Goal: Complete application form

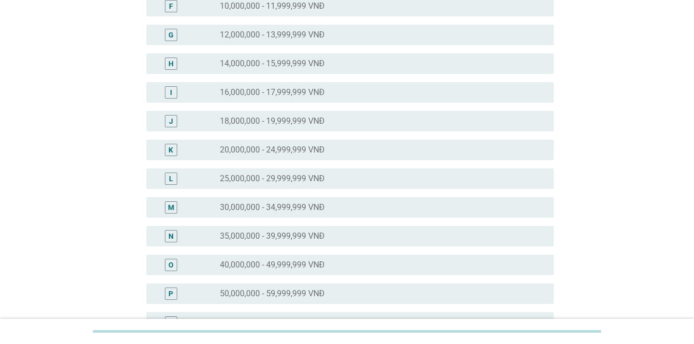
scroll to position [257, 0]
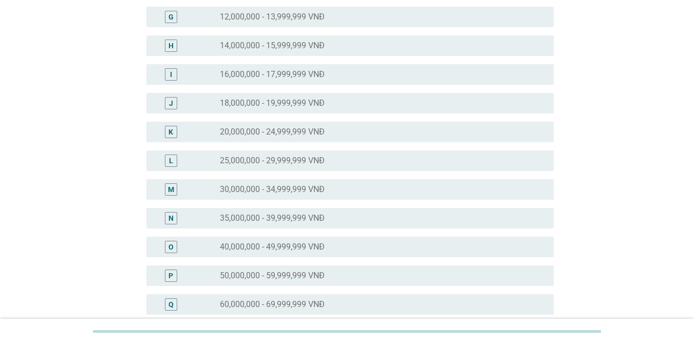
click at [245, 247] on label "40,000,000 - 49,999,999 VNĐ" at bounding box center [272, 247] width 105 height 10
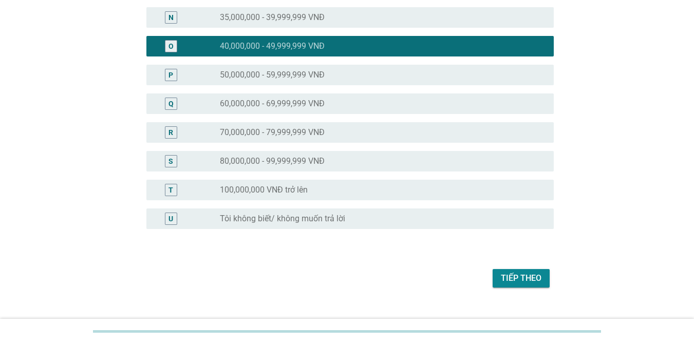
scroll to position [475, 0]
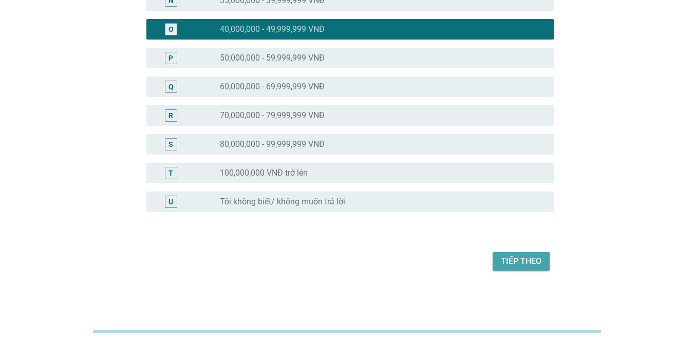
click at [524, 259] on div "Tiếp theo" at bounding box center [521, 261] width 41 height 12
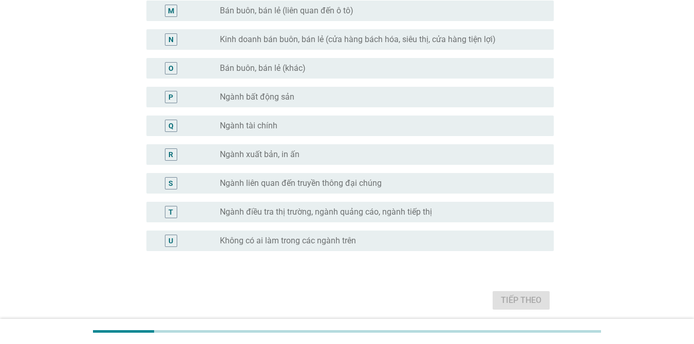
scroll to position [493, 0]
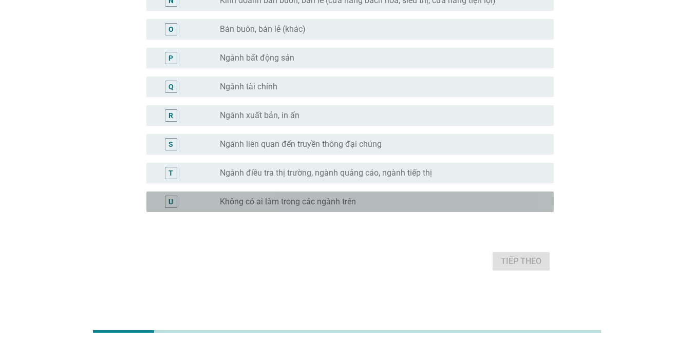
click at [334, 205] on label "Không có ai làm trong các ngành trên" at bounding box center [288, 202] width 136 height 10
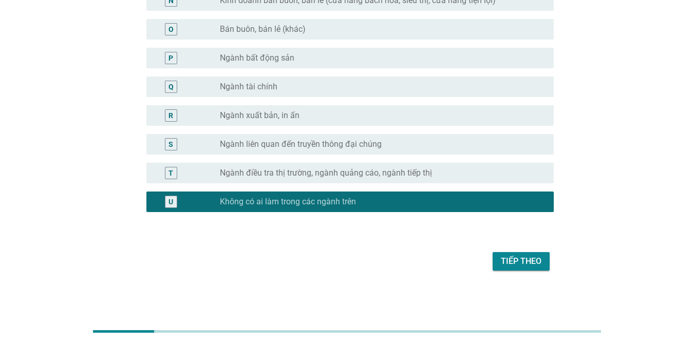
click at [528, 259] on div "Tiếp theo" at bounding box center [521, 261] width 41 height 12
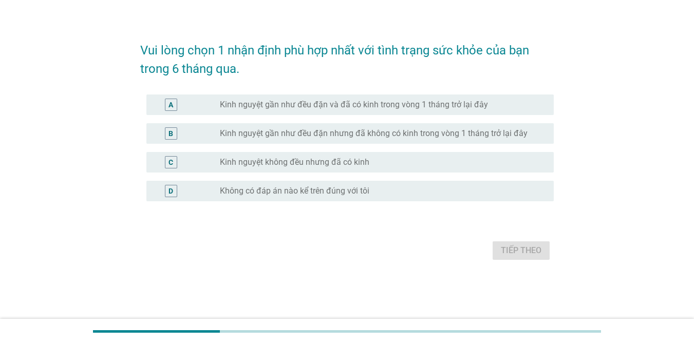
scroll to position [0, 0]
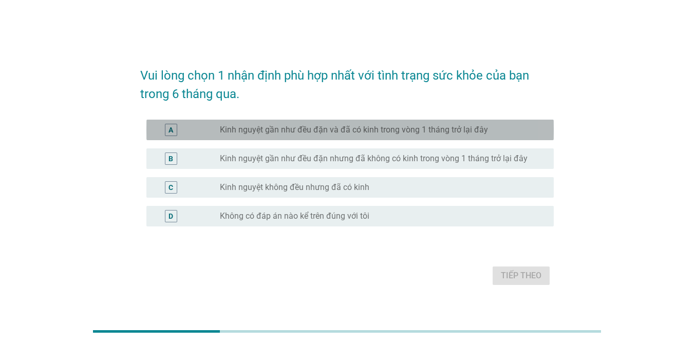
click at [282, 127] on label "Kinh nguyệt gần như đều đặn và đã có kinh trong vòng 1 tháng trở lại đây" at bounding box center [354, 130] width 268 height 10
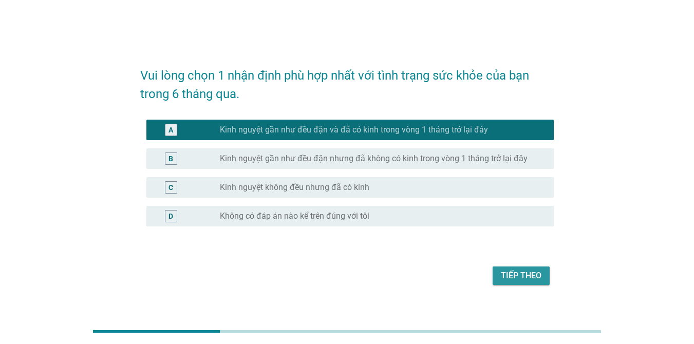
drag, startPoint x: 514, startPoint y: 276, endPoint x: 312, endPoint y: 225, distance: 208.5
click at [513, 277] on div "Tiếp theo" at bounding box center [521, 276] width 41 height 12
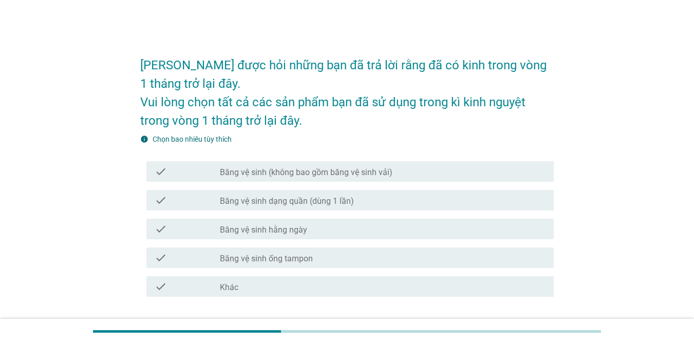
click at [263, 202] on label "Băng vệ sinh dạng quần (dùng 1 lần)" at bounding box center [287, 201] width 134 height 10
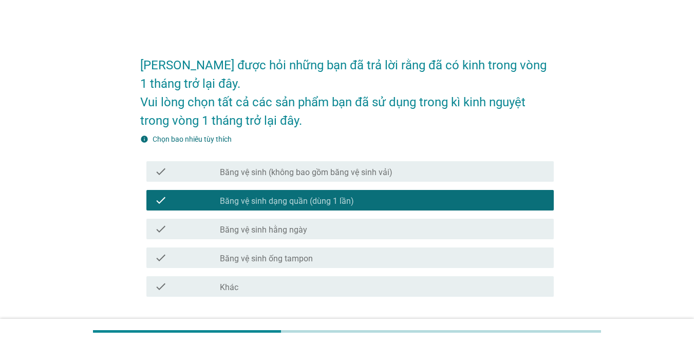
click at [286, 175] on label "Băng vệ sinh (không bao gồm băng vệ sinh vải)" at bounding box center [306, 172] width 173 height 10
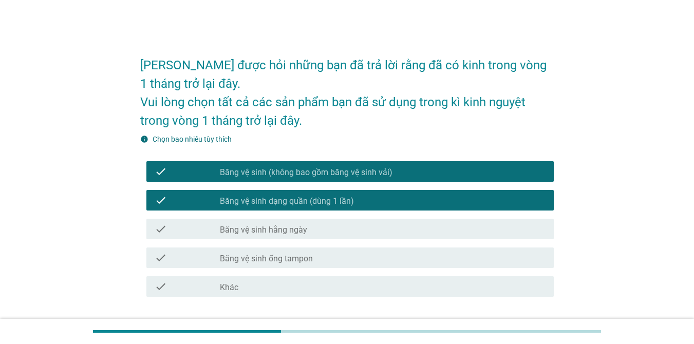
drag, startPoint x: 293, startPoint y: 226, endPoint x: 335, endPoint y: 258, distance: 53.1
click at [296, 229] on label "Băng vệ sinh hằng ngày" at bounding box center [263, 230] width 87 height 10
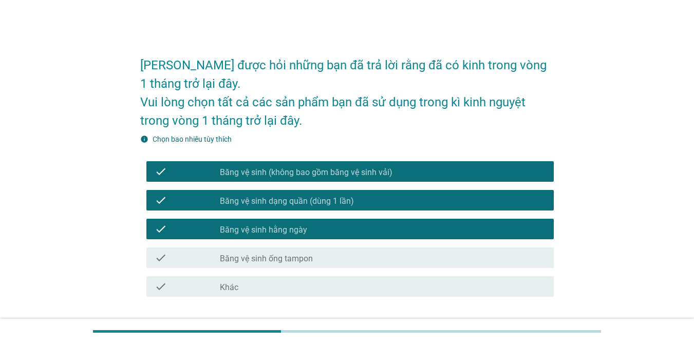
scroll to position [72, 0]
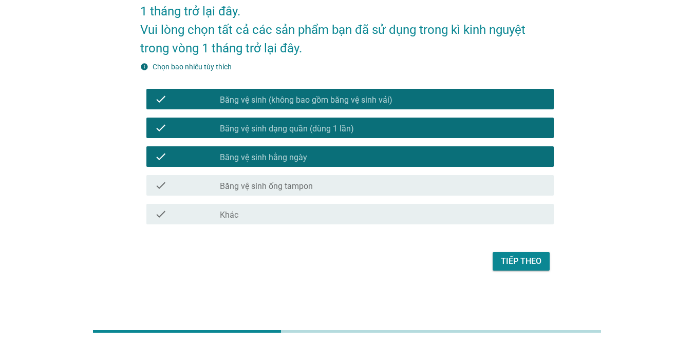
click at [518, 263] on div "Tiếp theo" at bounding box center [521, 261] width 41 height 12
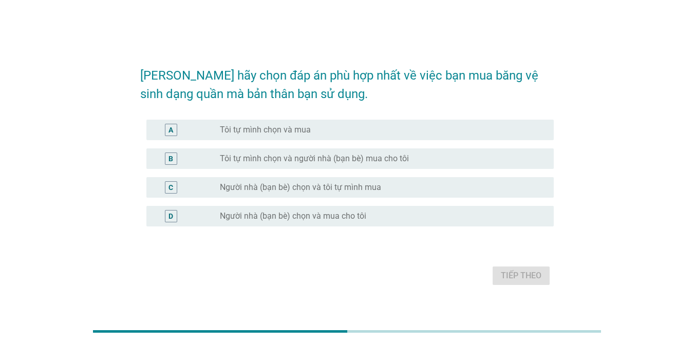
click at [257, 161] on label "Tôi tự mình chọn và người nhà (bạn bè) mua cho tôi" at bounding box center [314, 159] width 189 height 10
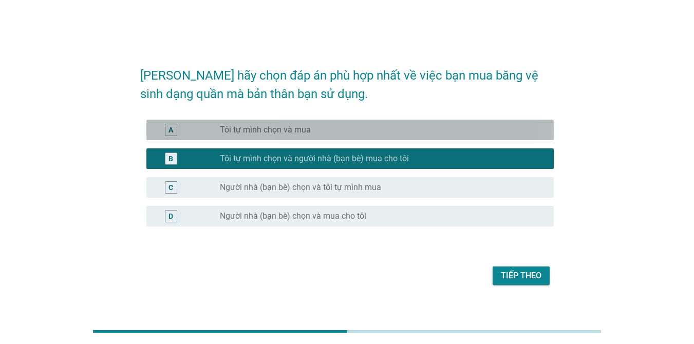
click at [262, 131] on label "Tôi tự mình chọn và mua" at bounding box center [265, 130] width 91 height 10
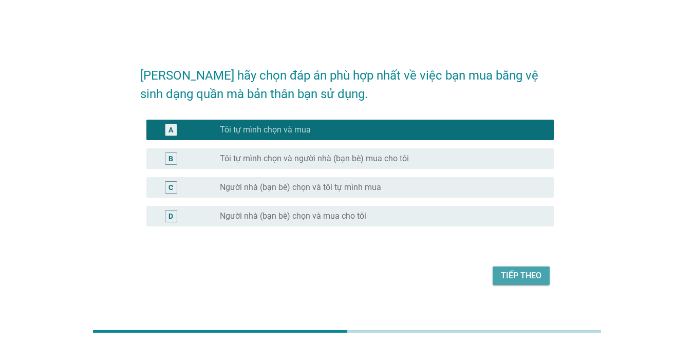
drag, startPoint x: 526, startPoint y: 274, endPoint x: 287, endPoint y: 201, distance: 249.9
click at [521, 275] on div "Tiếp theo" at bounding box center [521, 276] width 41 height 12
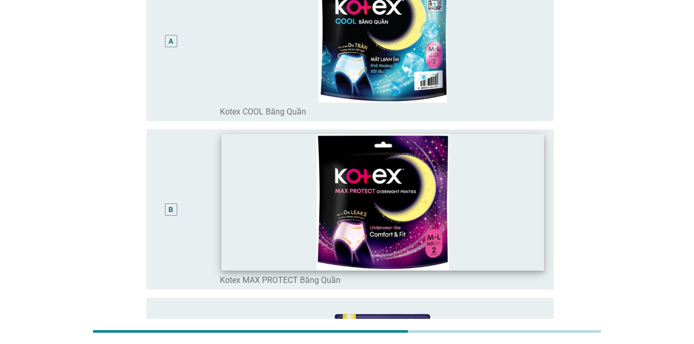
scroll to position [154, 0]
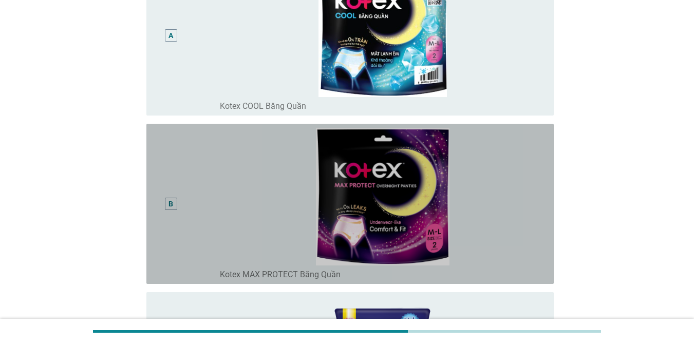
click at [172, 203] on div "B" at bounding box center [171, 203] width 5 height 11
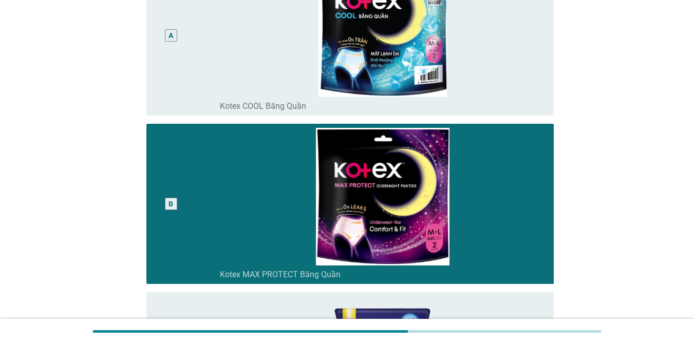
click at [166, 34] on div "A" at bounding box center [171, 35] width 12 height 12
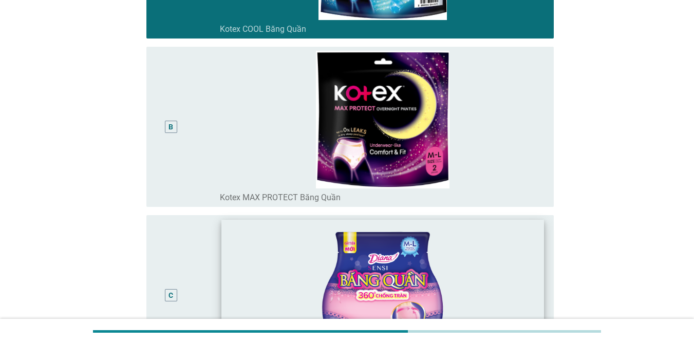
scroll to position [360, 0]
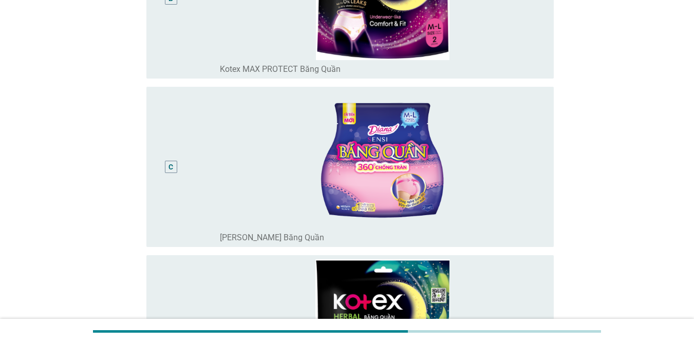
click at [170, 168] on div "C" at bounding box center [171, 166] width 5 height 11
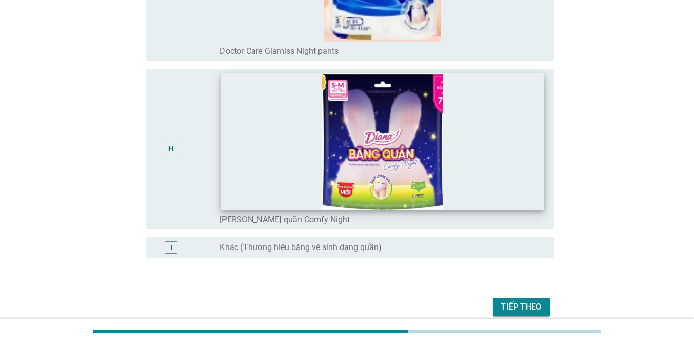
scroll to position [1266, 0]
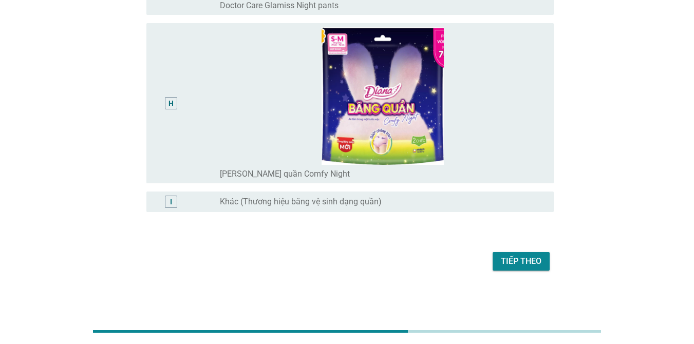
click at [526, 262] on div "Tiếp theo" at bounding box center [521, 261] width 41 height 12
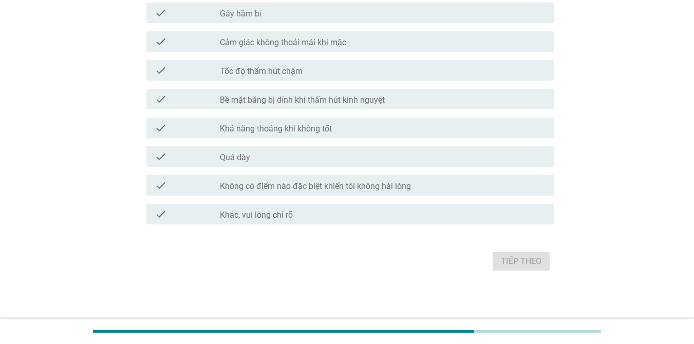
scroll to position [0, 0]
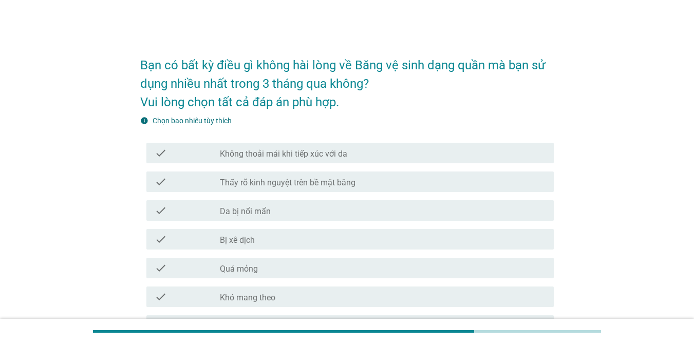
click at [303, 243] on div "check_box_outline_blank Bị xê dịch" at bounding box center [383, 239] width 326 height 12
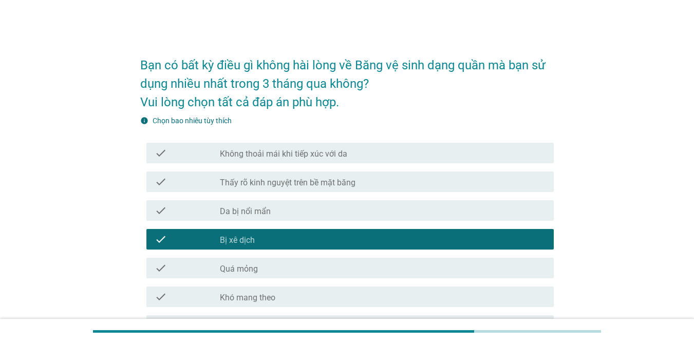
click at [312, 191] on div "check check_box_outline_blank Thấy rõ kinh nguyệt trên bề mặt băng" at bounding box center [349, 182] width 407 height 21
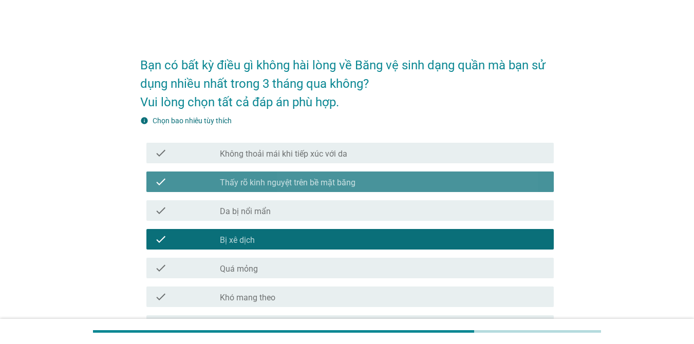
click at [375, 185] on div "check_box_outline_blank Thấy rõ kinh nguyệt trên bề mặt băng" at bounding box center [383, 182] width 326 height 12
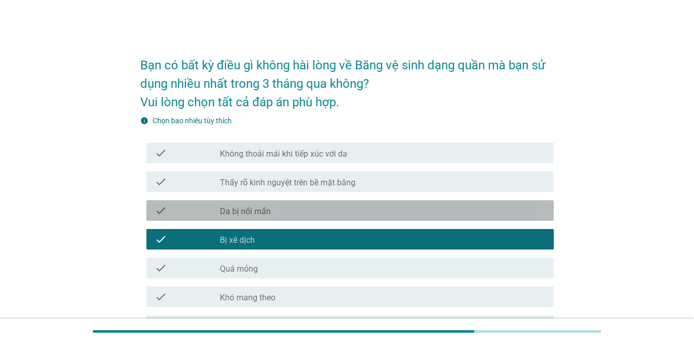
click at [367, 207] on div "check_box_outline_blank Da bị nổi mẩn" at bounding box center [383, 210] width 326 height 12
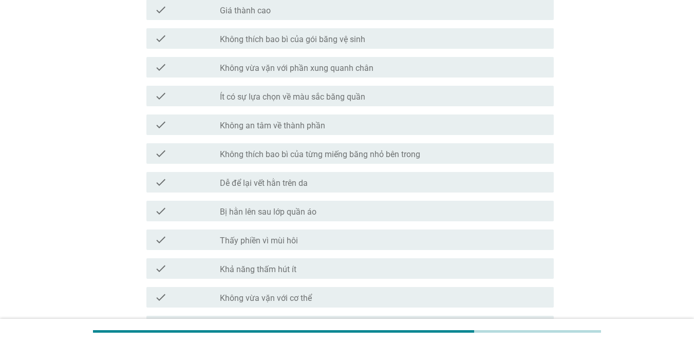
scroll to position [360, 0]
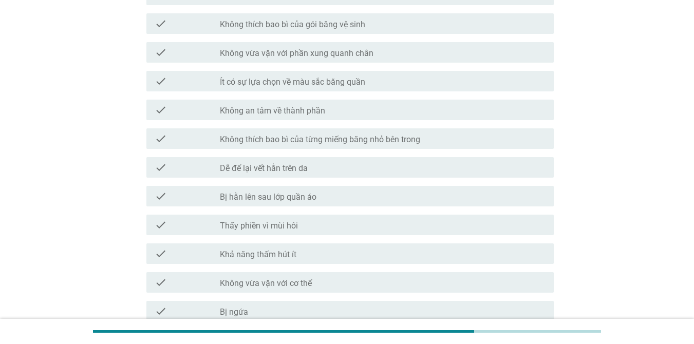
click at [363, 202] on div "check check_box_outline_blank Bị hằn lên sau lớp quần áo" at bounding box center [349, 196] width 407 height 21
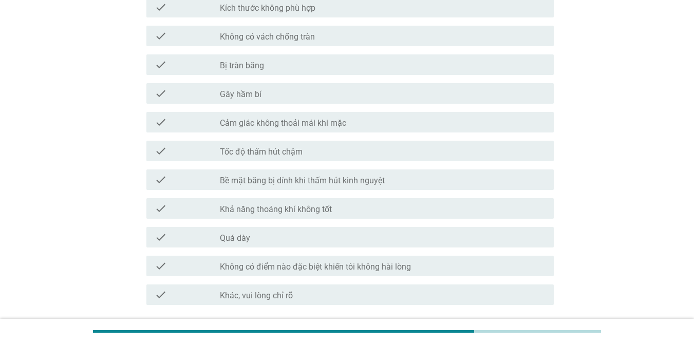
scroll to position [802, 0]
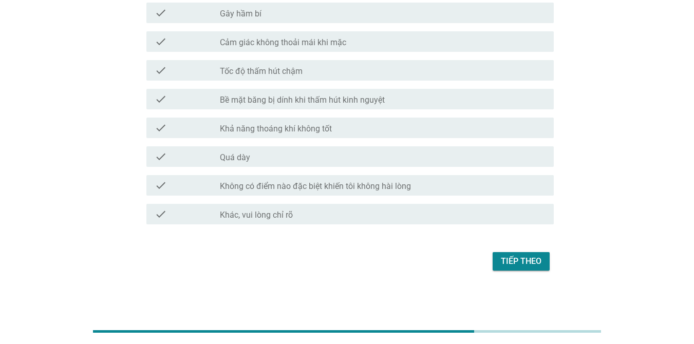
click at [315, 19] on div "check check_box_outline_blank Gây hầm bí" at bounding box center [349, 13] width 407 height 21
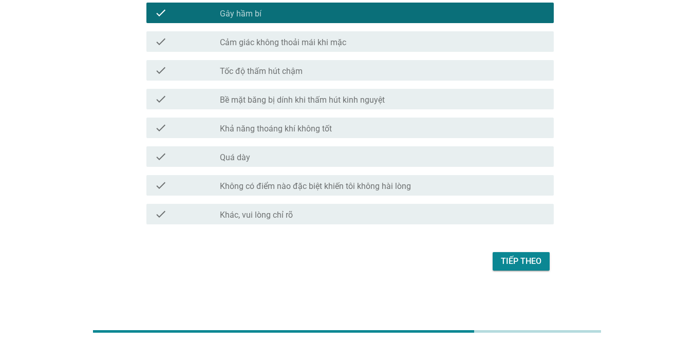
click at [520, 259] on div "Tiếp theo" at bounding box center [521, 261] width 41 height 12
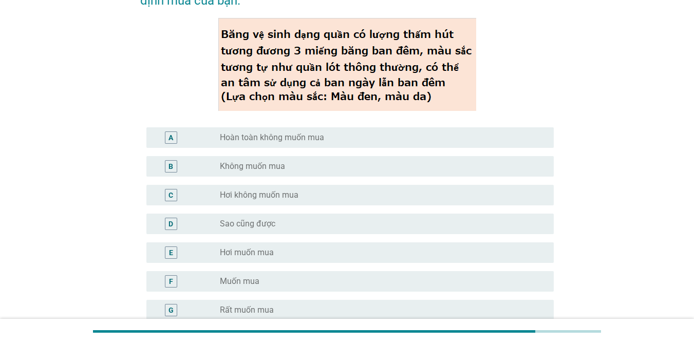
scroll to position [192, 0]
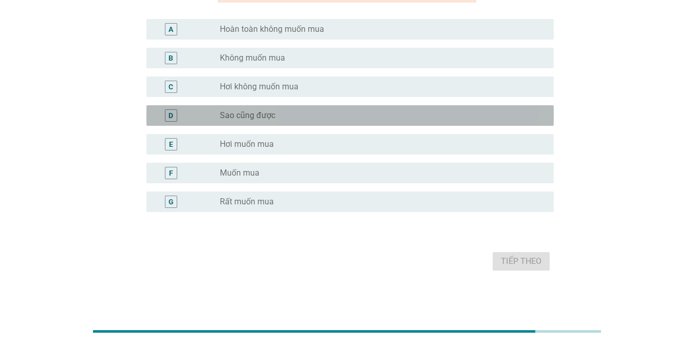
click at [290, 112] on div "radio_button_unchecked Sao cũng được" at bounding box center [378, 115] width 317 height 10
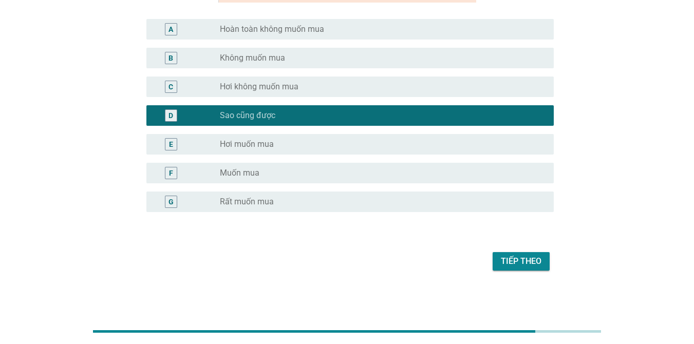
click at [321, 45] on div "B radio_button_unchecked Không muốn mua" at bounding box center [347, 58] width 414 height 29
click at [319, 77] on div "C radio_button_unchecked Hơi không muốn mua" at bounding box center [349, 87] width 407 height 21
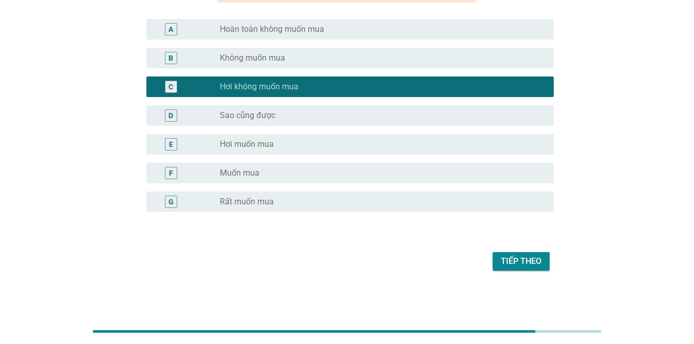
click at [313, 121] on div "radio_button_unchecked Sao cũng được" at bounding box center [383, 115] width 326 height 12
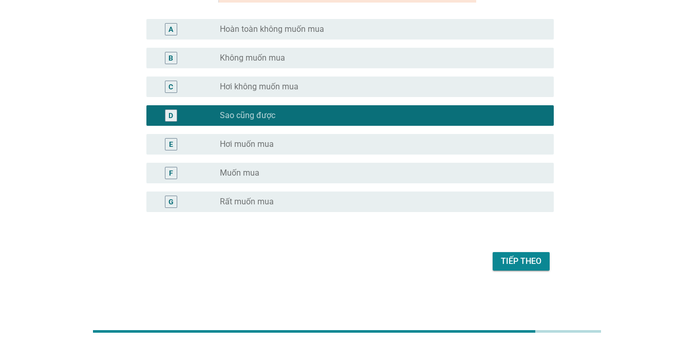
click at [519, 262] on div "Tiếp theo" at bounding box center [521, 261] width 41 height 12
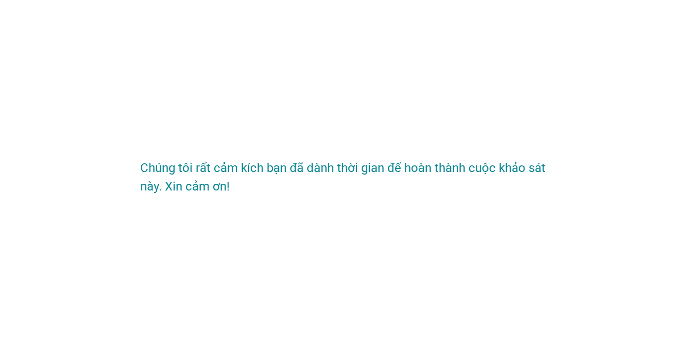
scroll to position [0, 0]
